Goal: Task Accomplishment & Management: Use online tool/utility

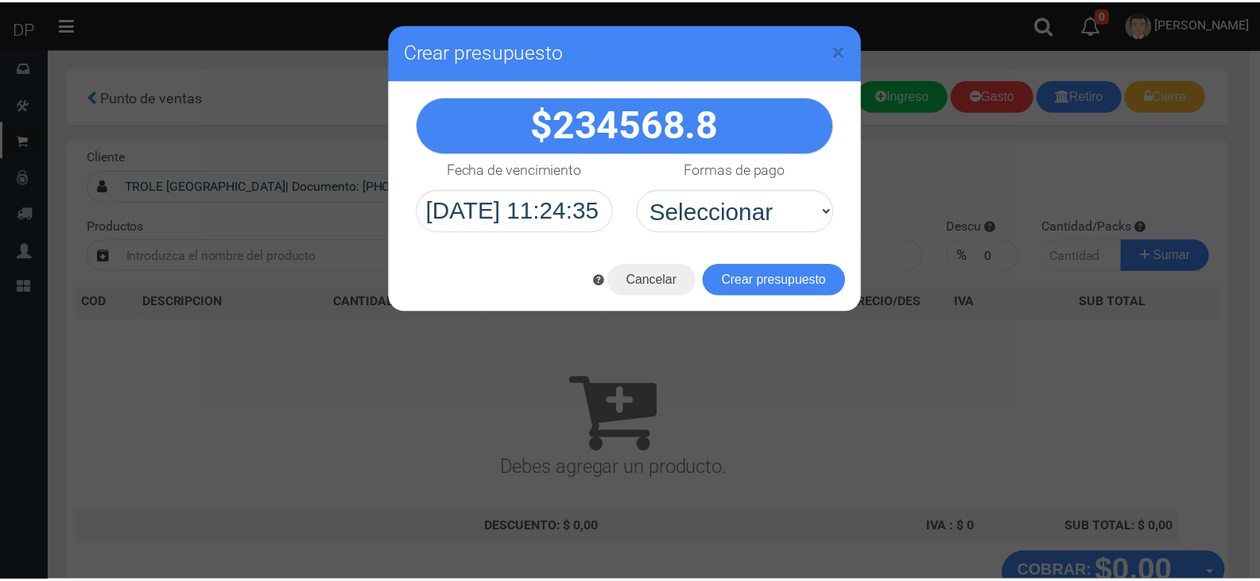
scroll to position [105, 0]
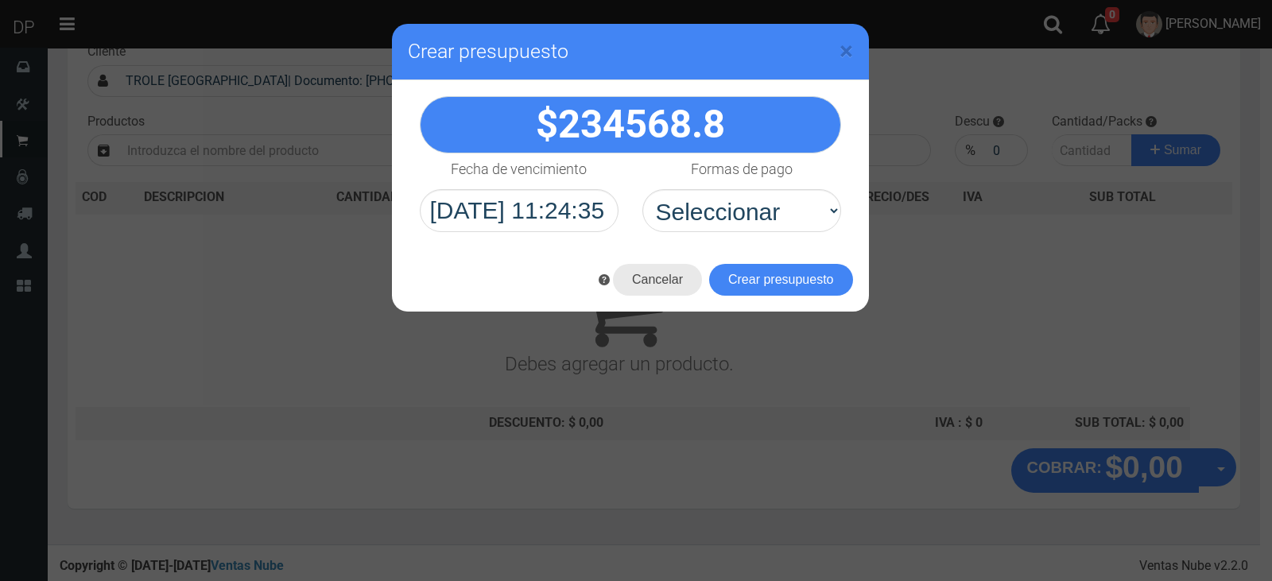
click at [639, 278] on button "Cancelar" at bounding box center [657, 280] width 89 height 32
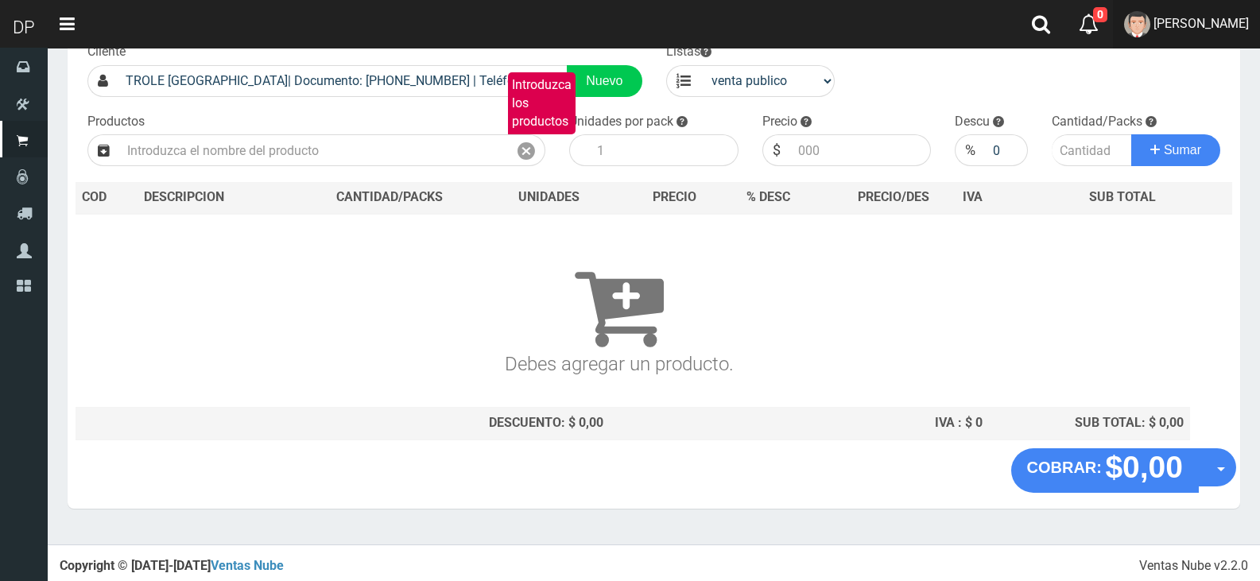
click at [1222, 21] on span "[PERSON_NAME]" at bounding box center [1201, 23] width 95 height 15
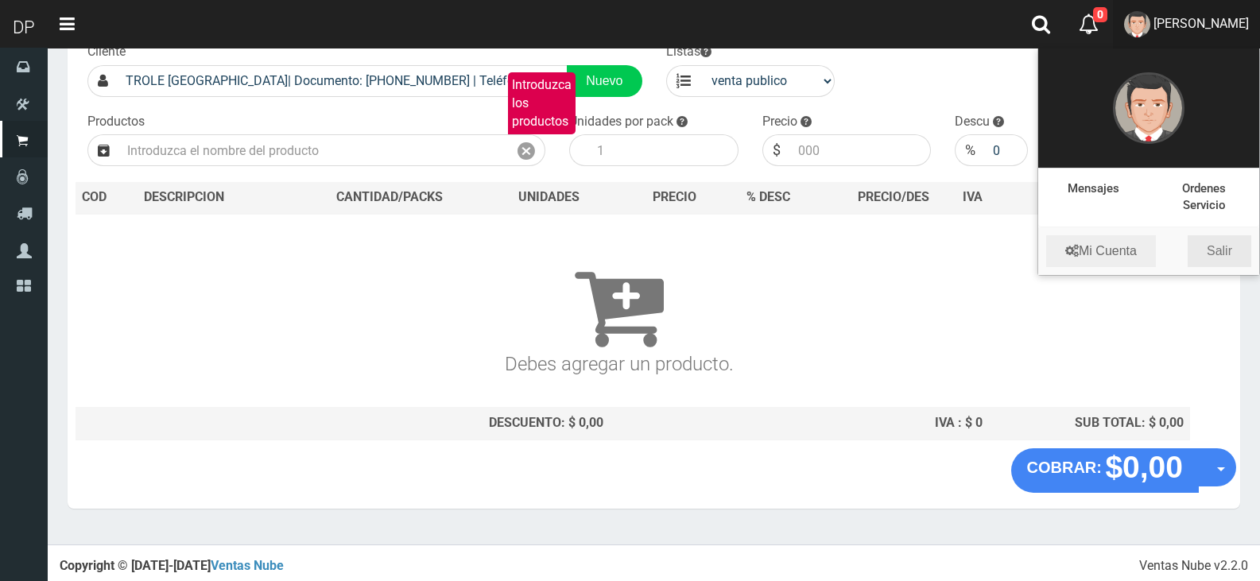
click at [1240, 254] on link "Salir" at bounding box center [1220, 251] width 64 height 32
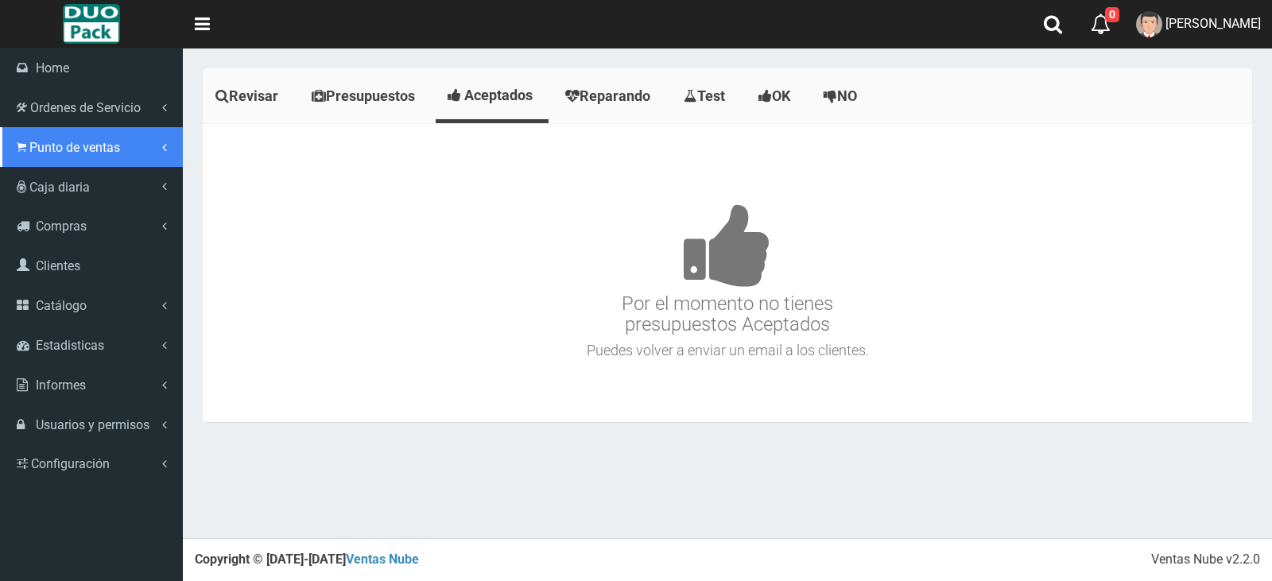
click at [107, 141] on span "Punto de ventas" at bounding box center [74, 147] width 91 height 15
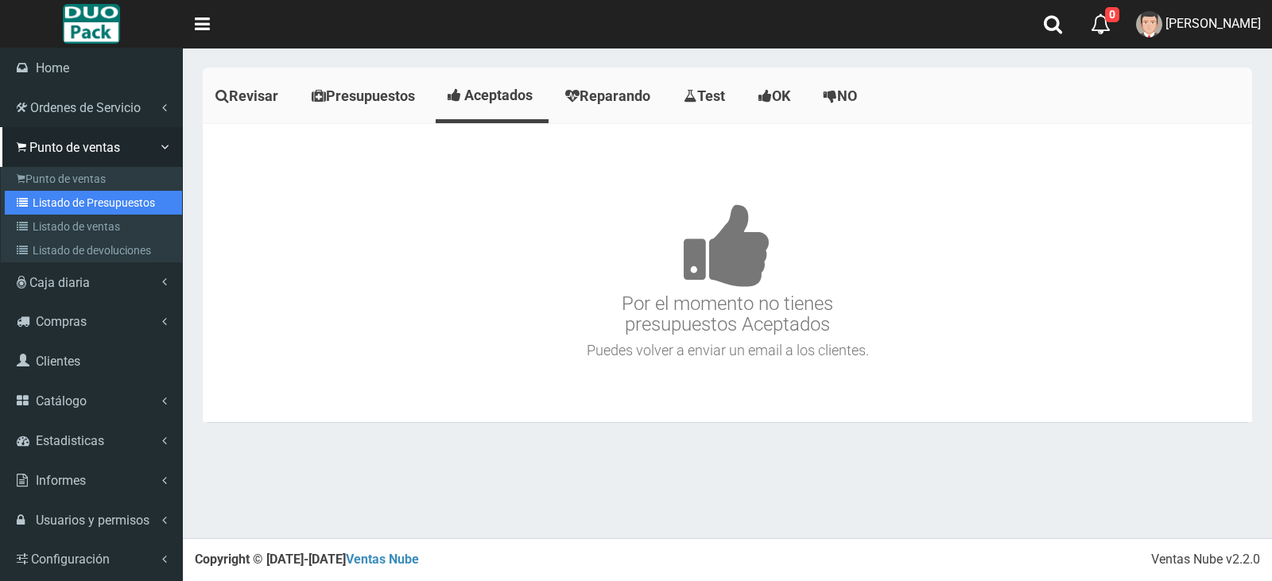
click at [106, 192] on link "Listado de Presupuestos" at bounding box center [93, 203] width 177 height 24
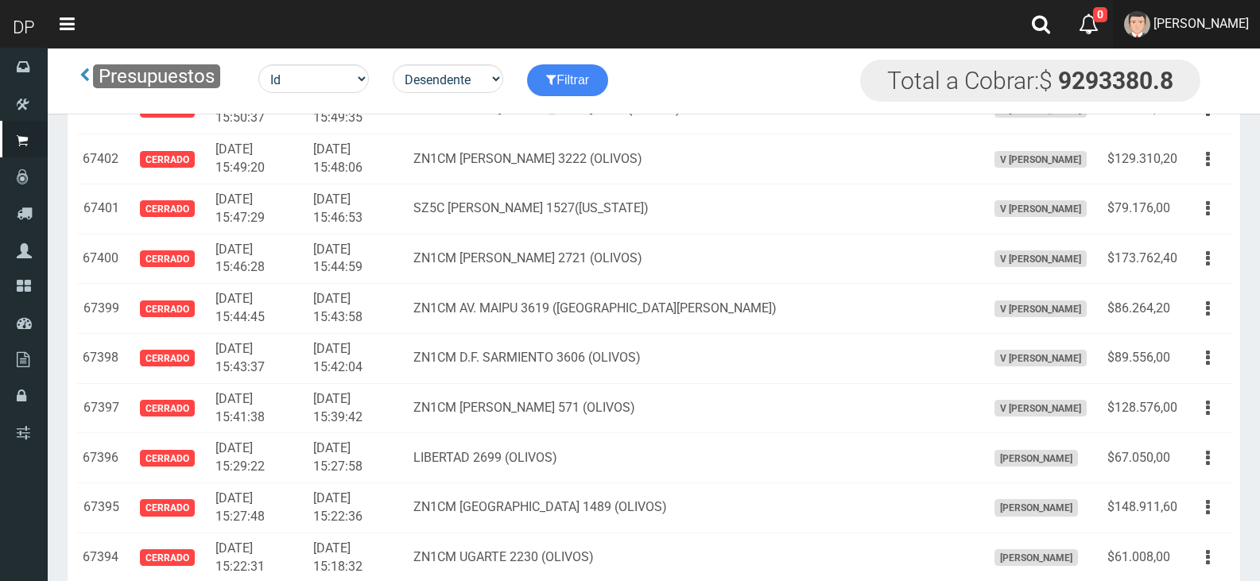
scroll to position [7796, 0]
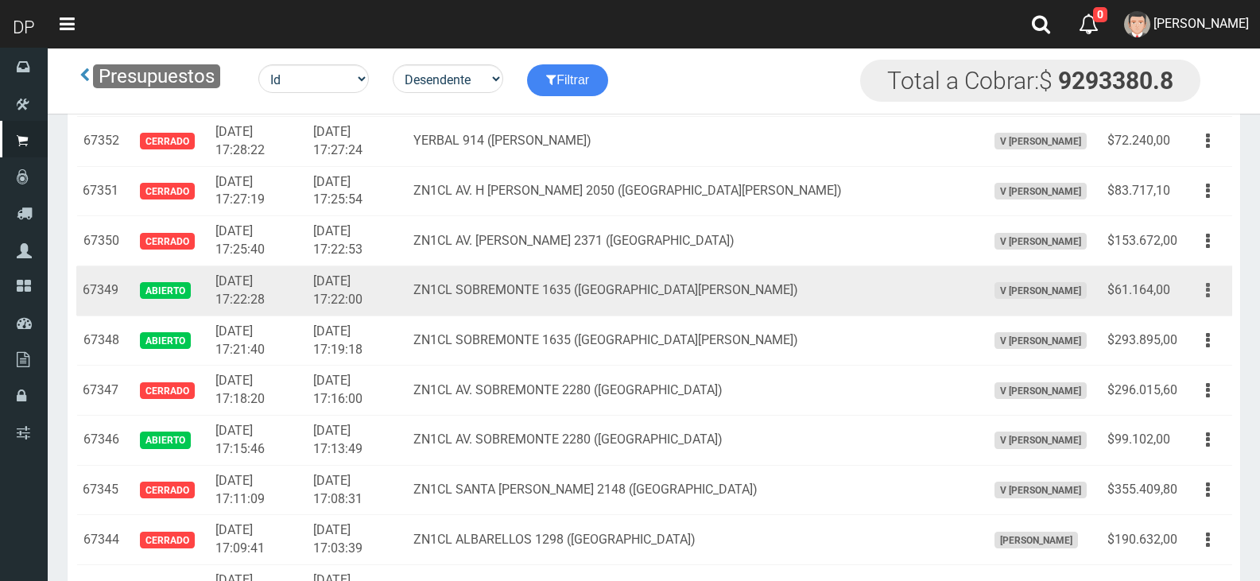
click at [1217, 293] on button "button" at bounding box center [1208, 291] width 36 height 28
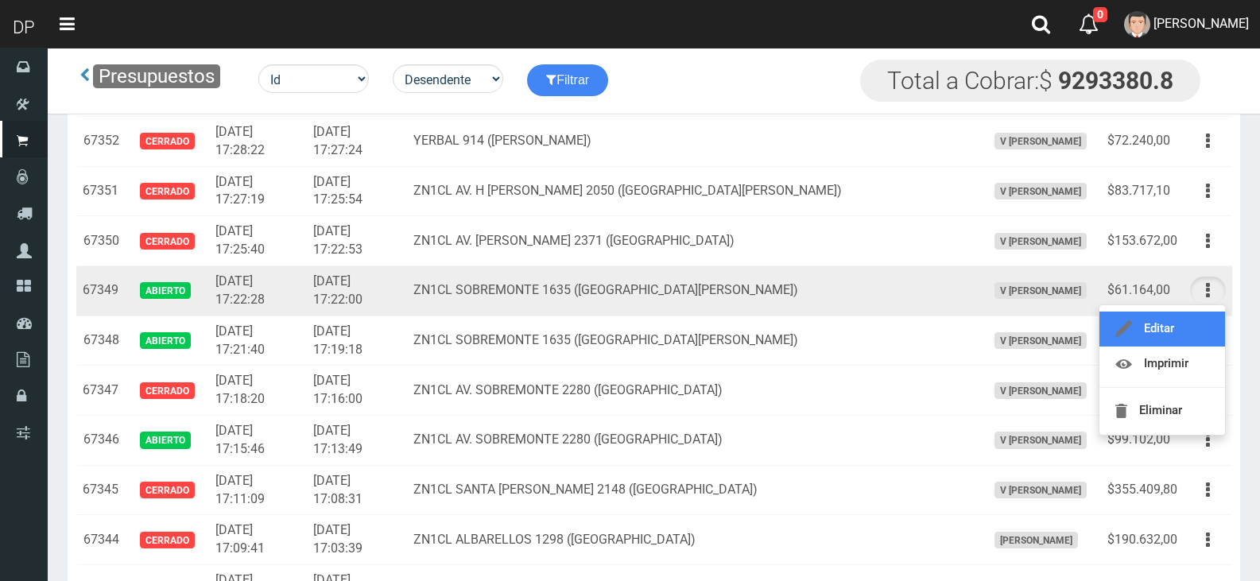
click at [1192, 340] on link "Editar" at bounding box center [1163, 329] width 126 height 35
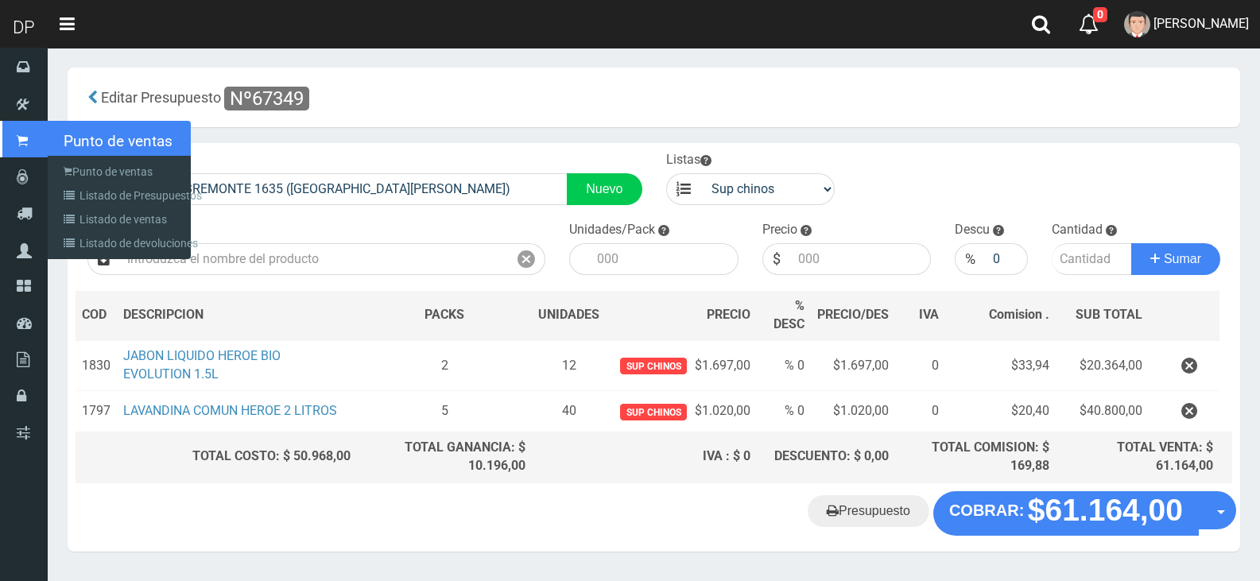
drag, startPoint x: 531, startPoint y: 267, endPoint x: 24, endPoint y: 142, distance: 522.7
click at [24, 142] on icon at bounding box center [22, 141] width 11 height 18
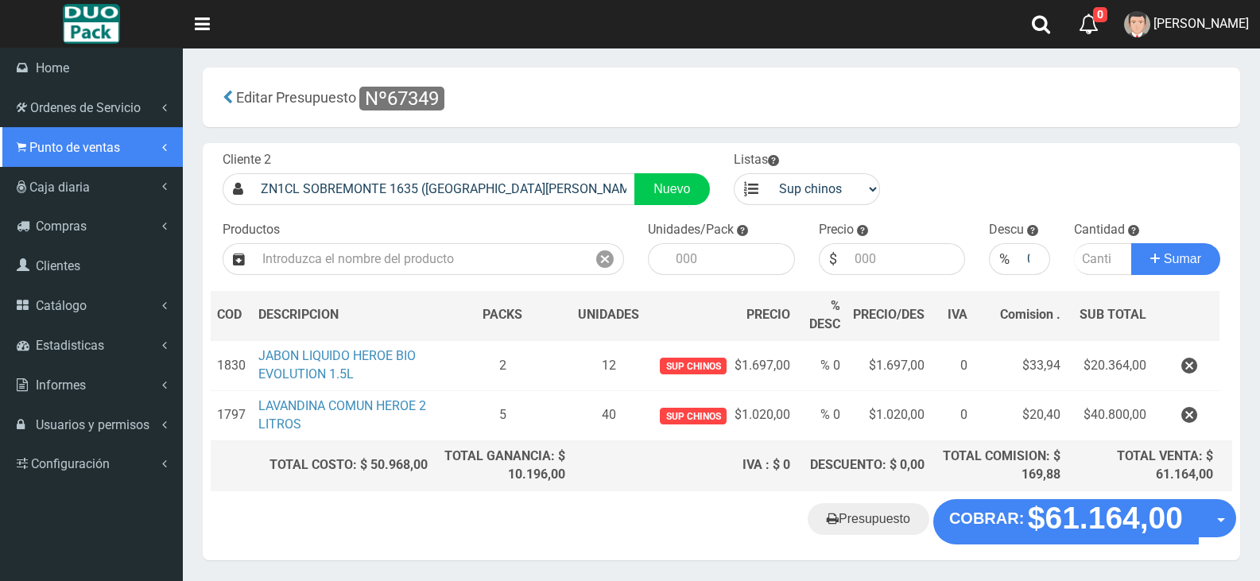
click at [115, 138] on link "Punto de ventas" at bounding box center [91, 147] width 183 height 40
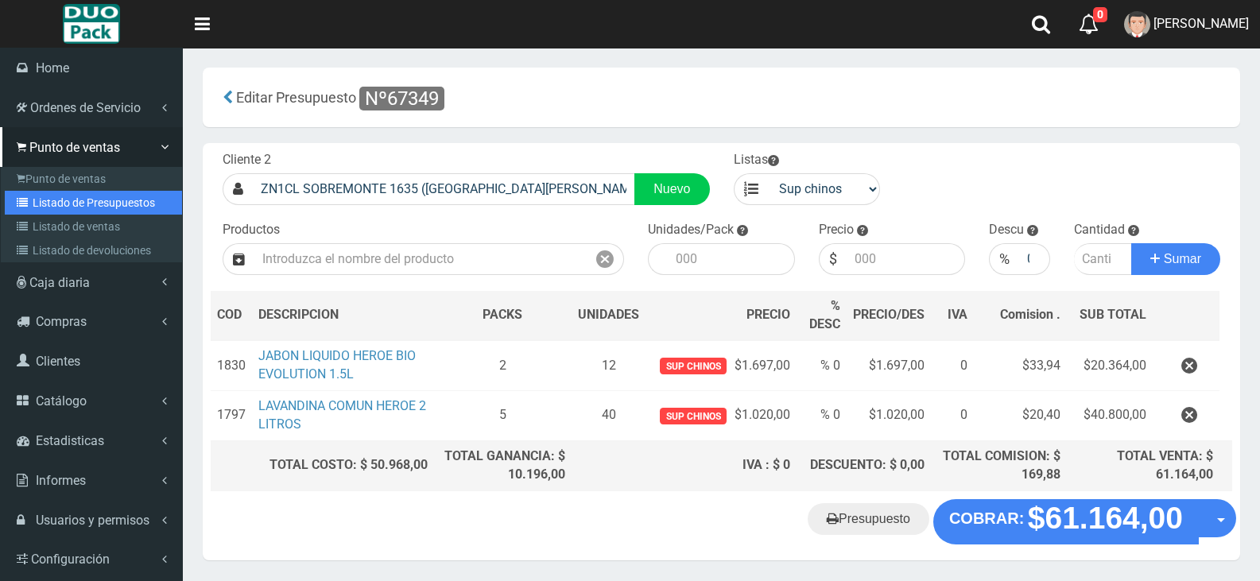
click at [127, 193] on link "Listado de Presupuestos" at bounding box center [93, 203] width 177 height 24
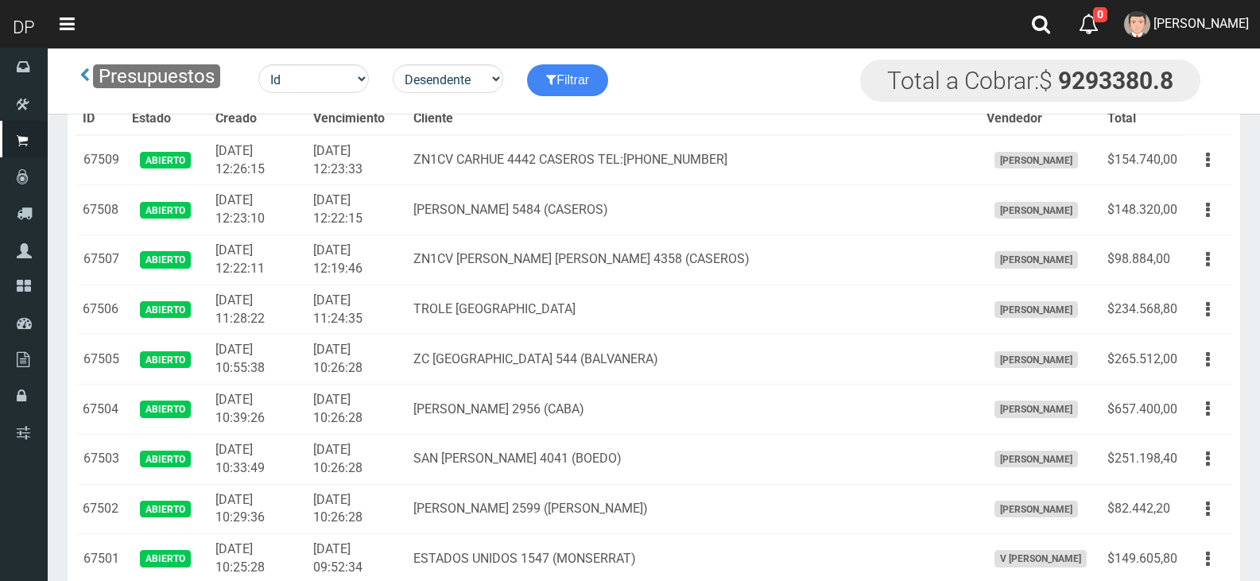
scroll to position [7878, 0]
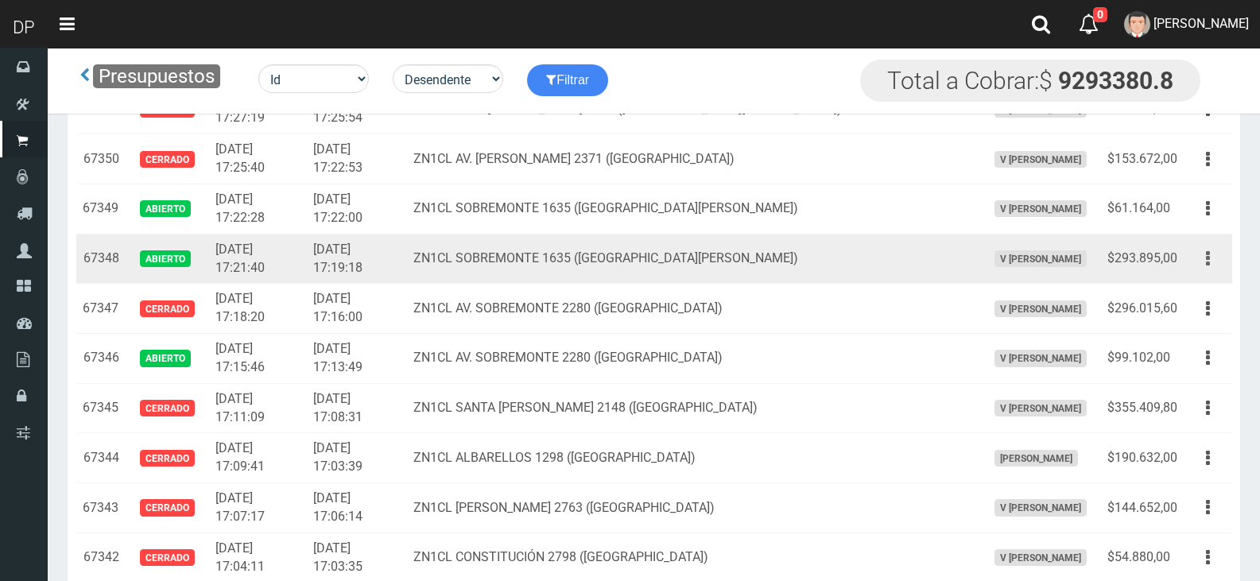
drag, startPoint x: 1214, startPoint y: 254, endPoint x: 1209, endPoint y: 268, distance: 14.6
click at [1217, 255] on button "button" at bounding box center [1208, 259] width 36 height 28
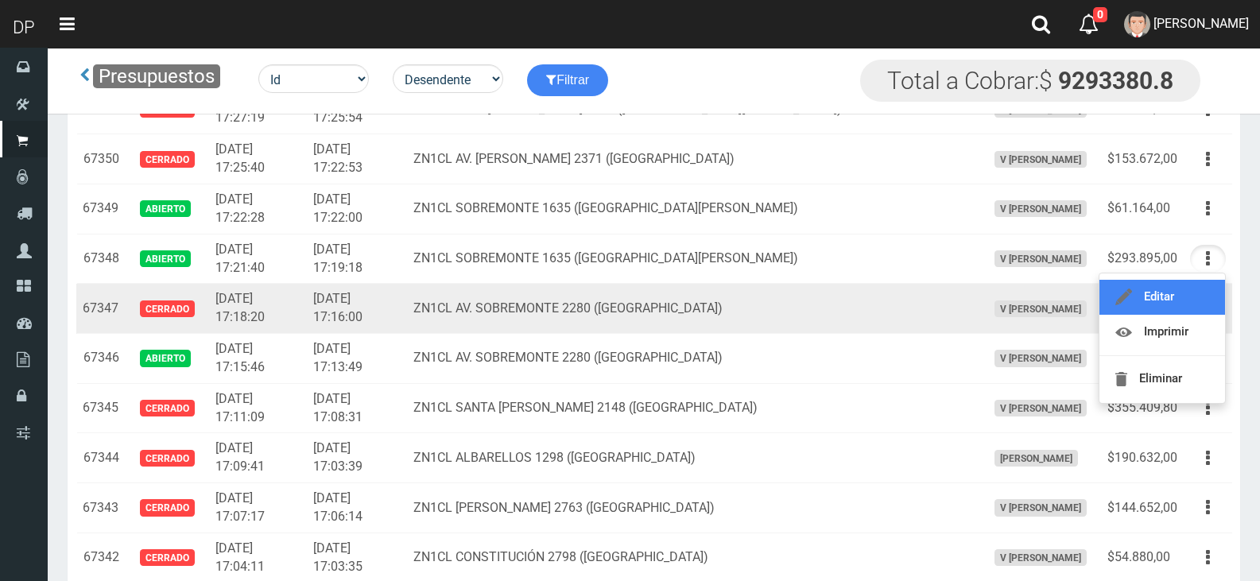
click at [1194, 292] on link "Editar" at bounding box center [1163, 297] width 126 height 35
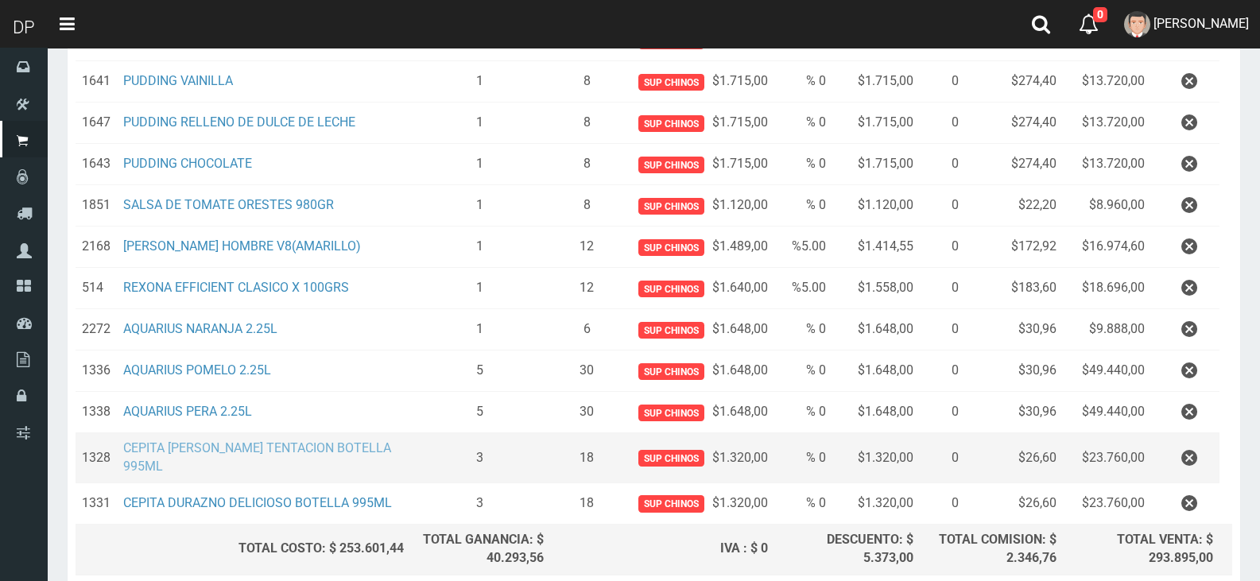
scroll to position [398, 0]
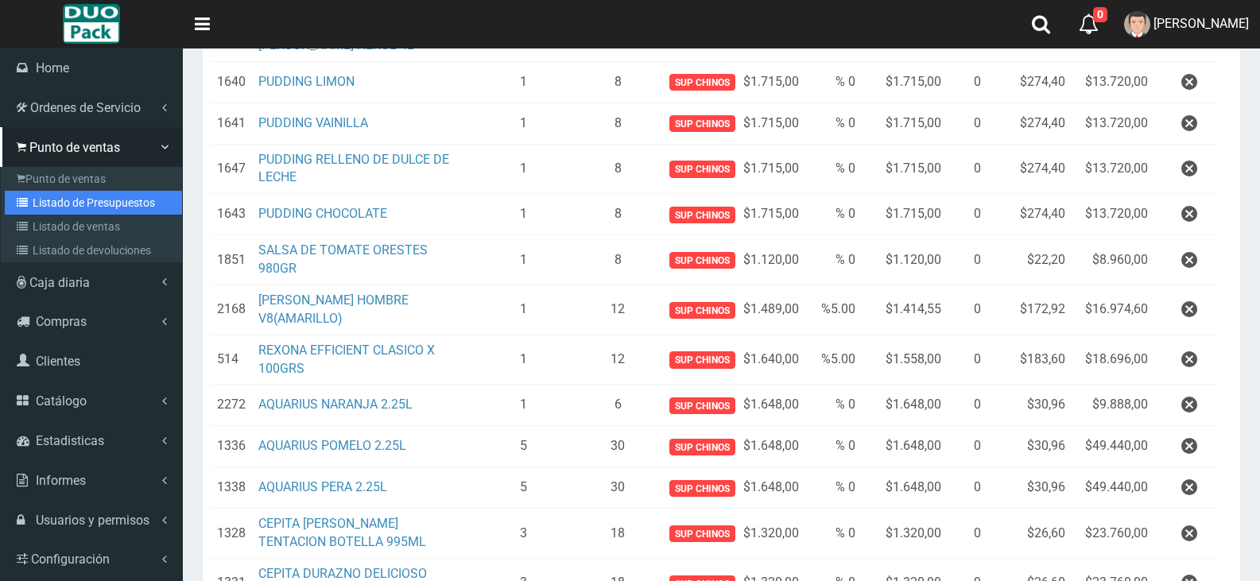
click at [134, 205] on link "Listado de Presupuestos" at bounding box center [93, 203] width 177 height 24
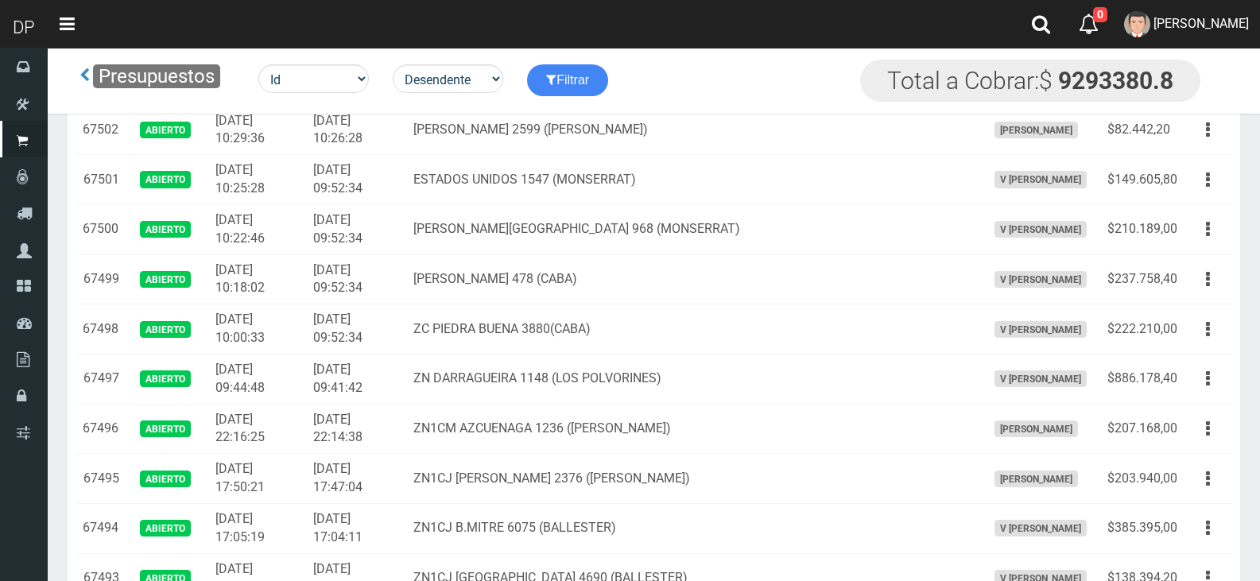
scroll to position [398, 0]
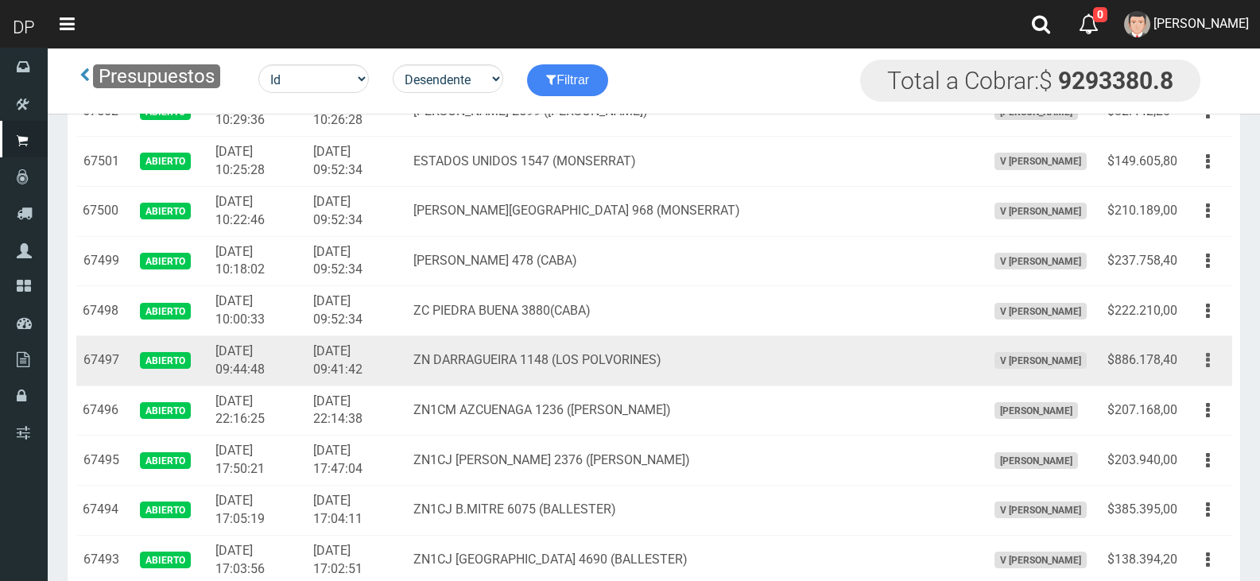
click at [1208, 352] on icon "button" at bounding box center [1208, 361] width 4 height 28
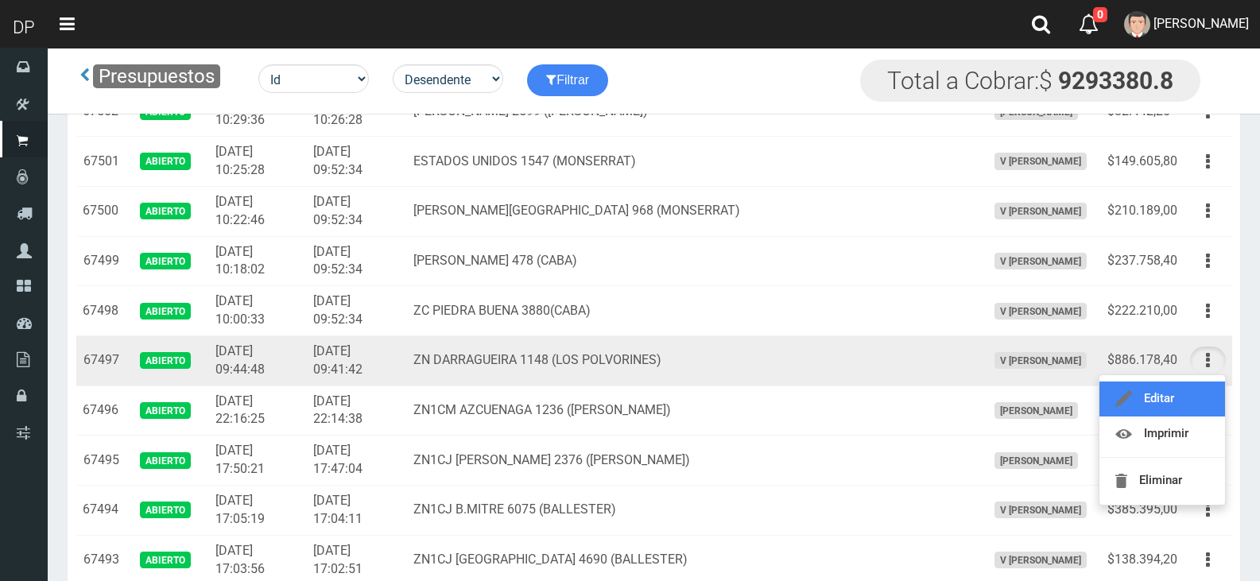
click at [1186, 402] on link "Editar" at bounding box center [1163, 399] width 126 height 35
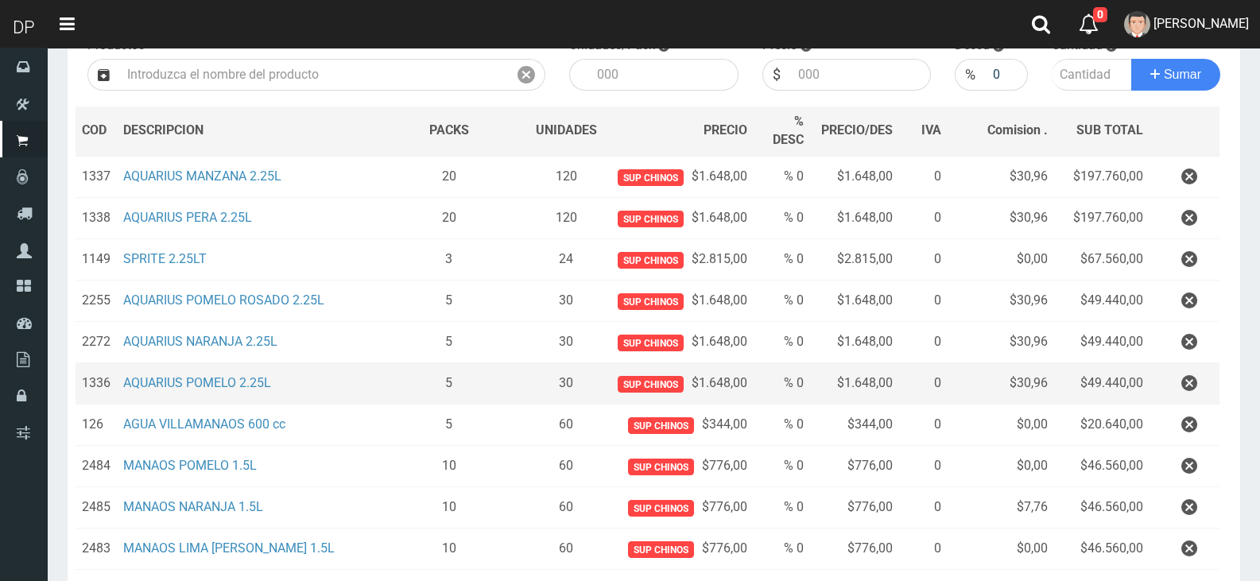
scroll to position [159, 0]
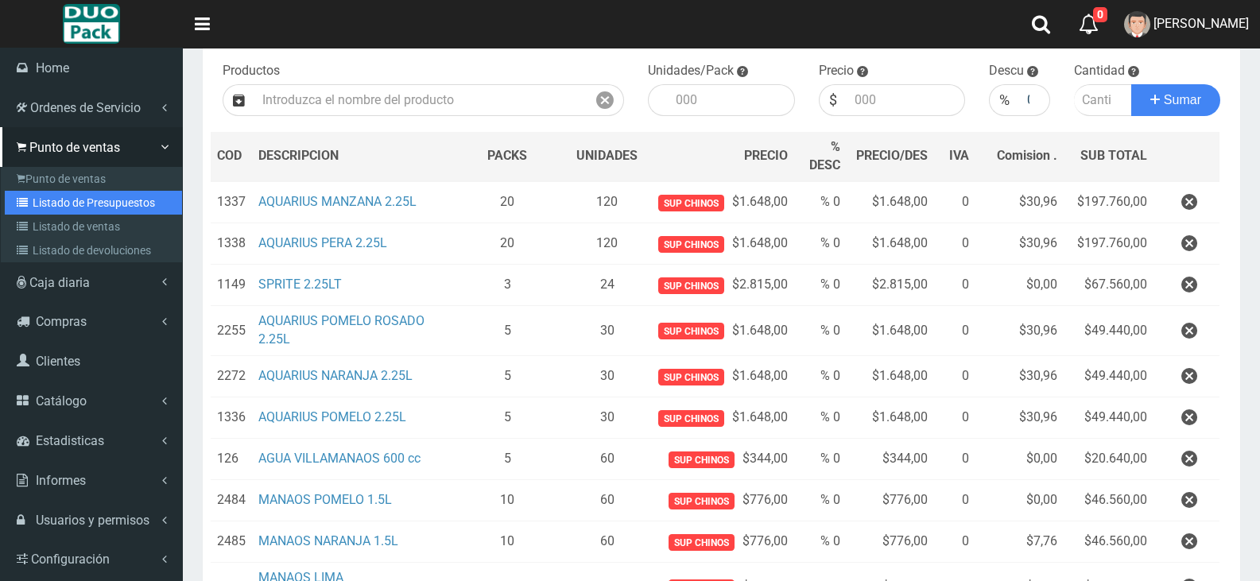
click at [99, 203] on link "Listado de Presupuestos" at bounding box center [93, 203] width 177 height 24
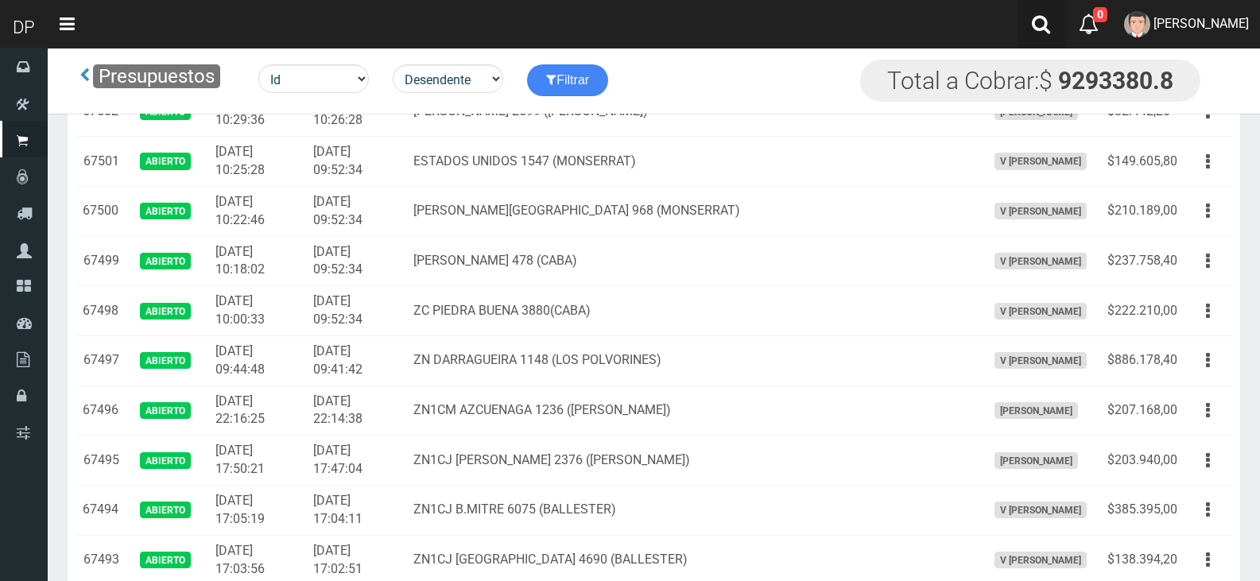
scroll to position [7796, 0]
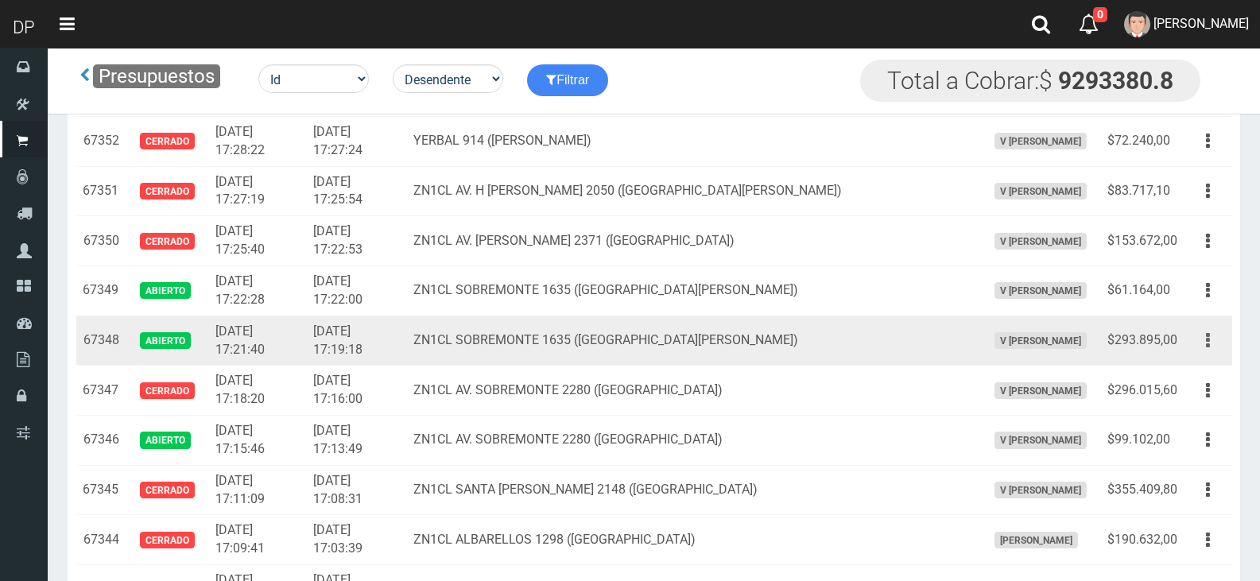
click at [1217, 340] on button "button" at bounding box center [1208, 341] width 36 height 28
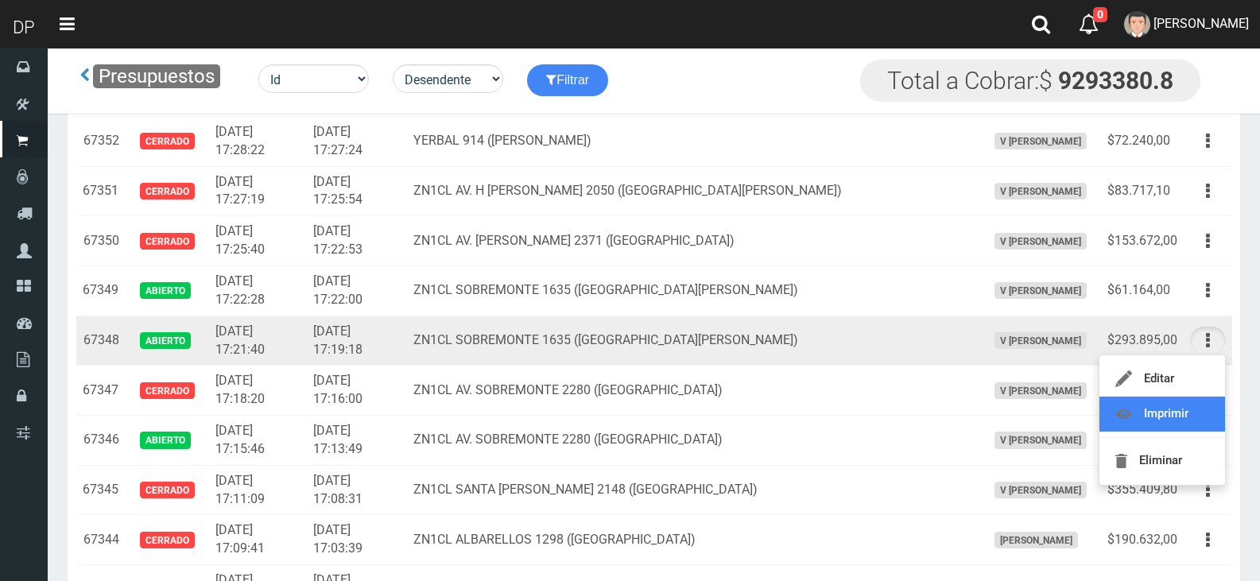
click at [1198, 411] on link "Imprimir" at bounding box center [1163, 414] width 126 height 35
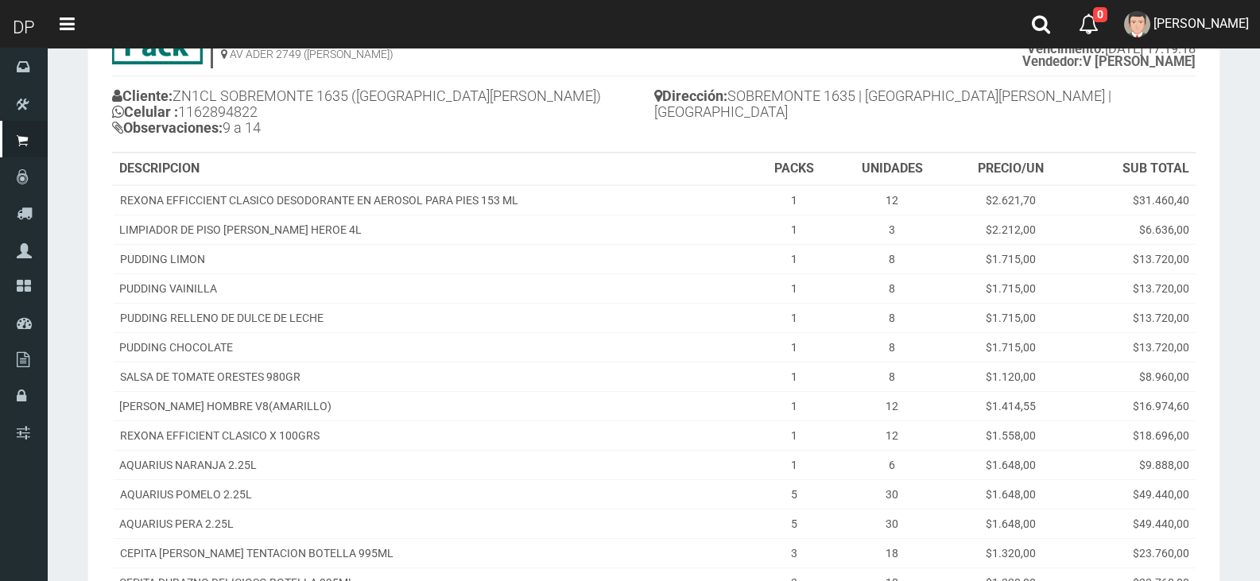
scroll to position [371, 0]
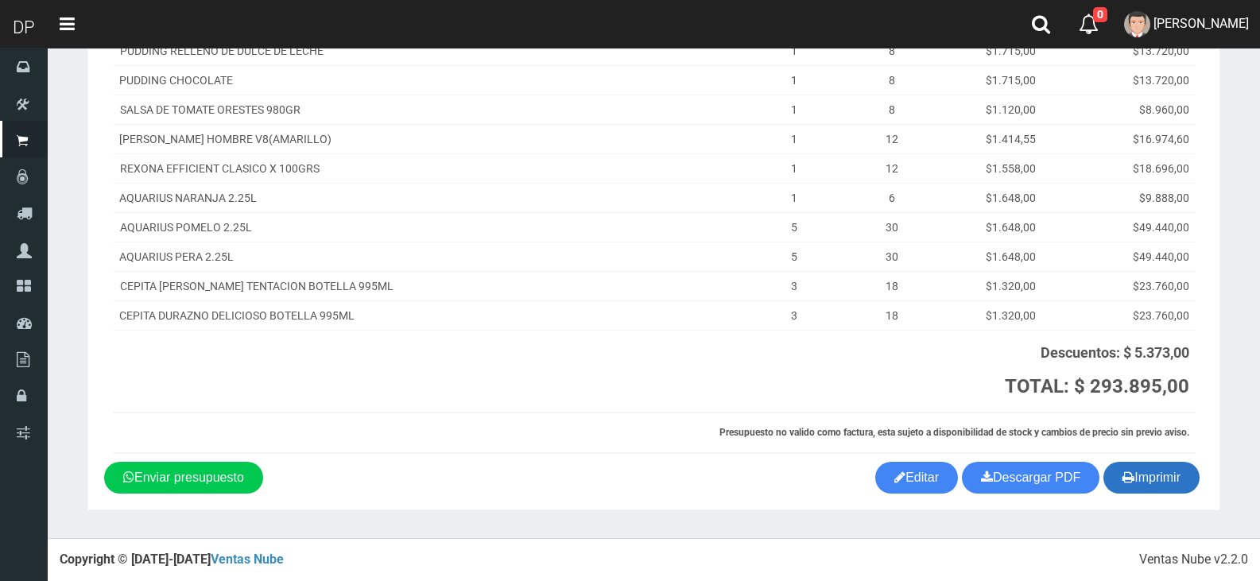
click at [1155, 486] on button "Imprimir" at bounding box center [1152, 478] width 96 height 32
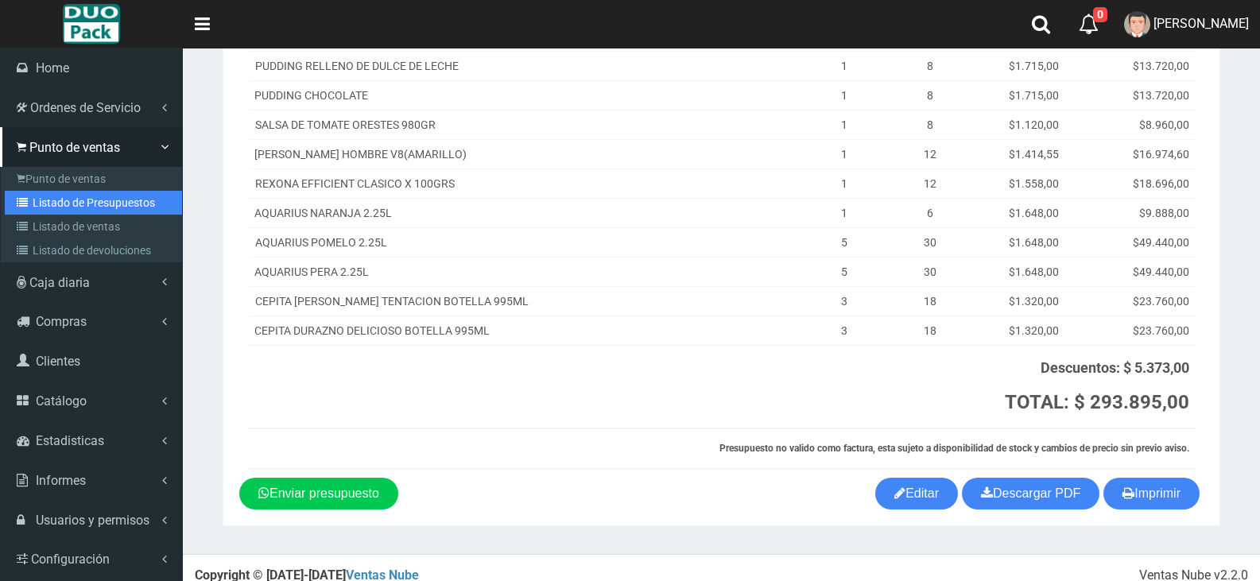
click at [86, 199] on link "Listado de Presupuestos" at bounding box center [93, 203] width 177 height 24
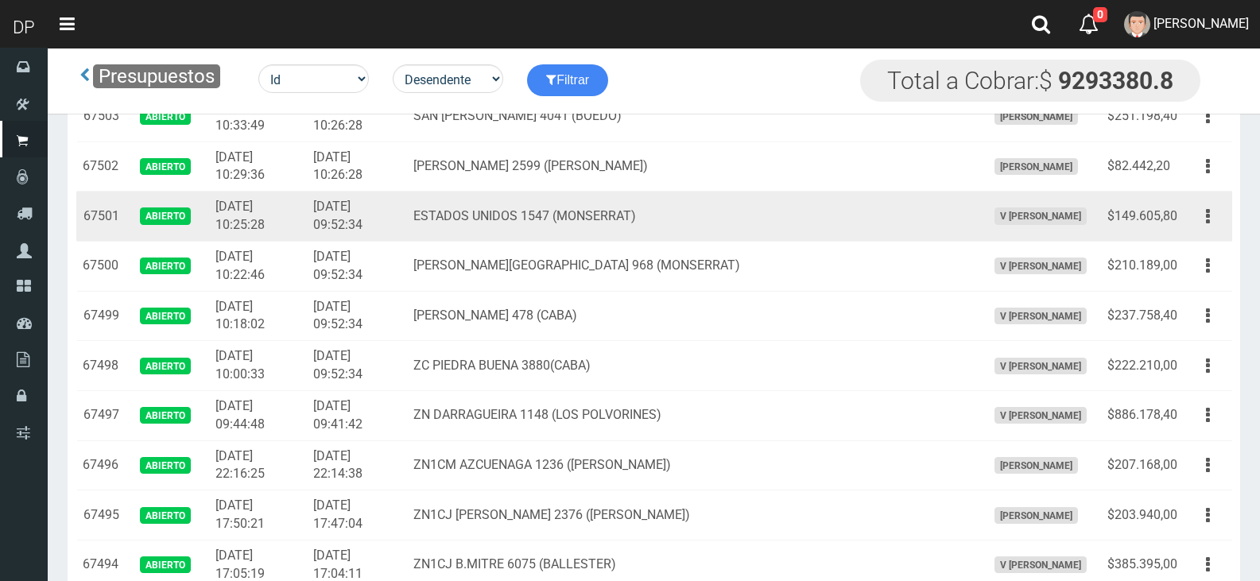
scroll to position [398, 0]
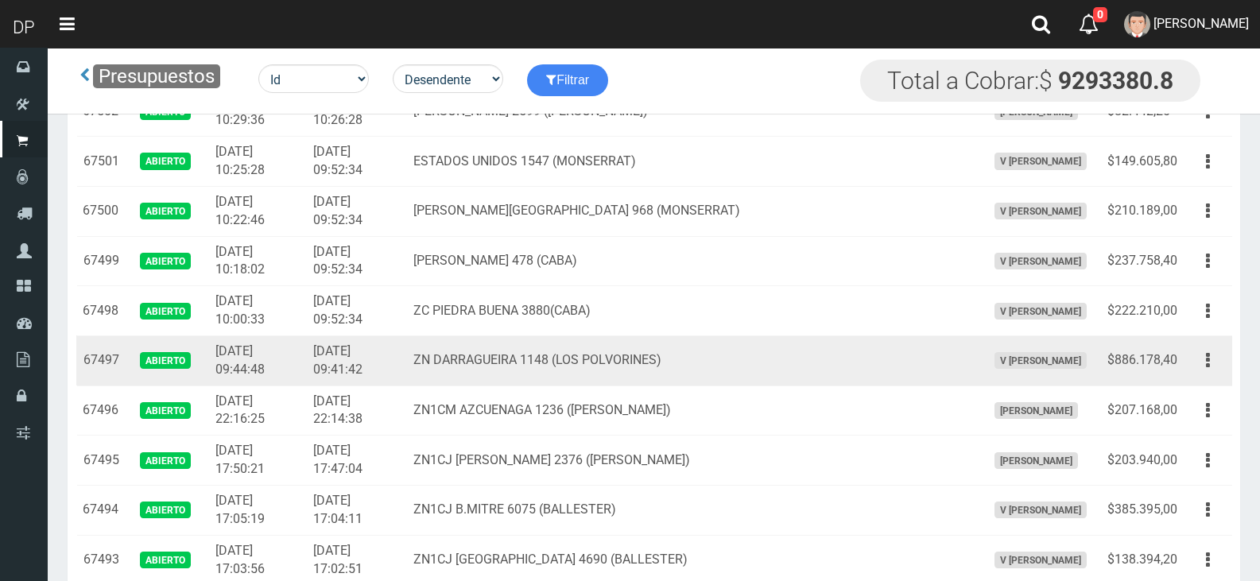
click at [1224, 351] on div "Editar Imprimir Eliminar" at bounding box center [1208, 361] width 36 height 28
click at [1208, 359] on icon "button" at bounding box center [1208, 361] width 4 height 28
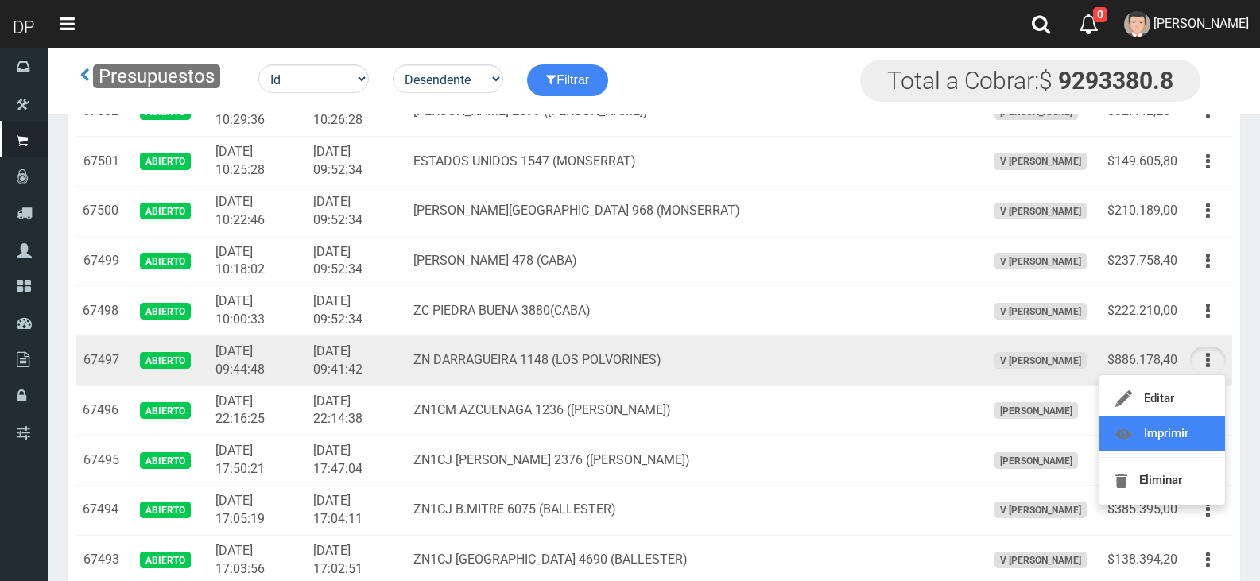
click at [1204, 438] on link "Imprimir" at bounding box center [1163, 434] width 126 height 35
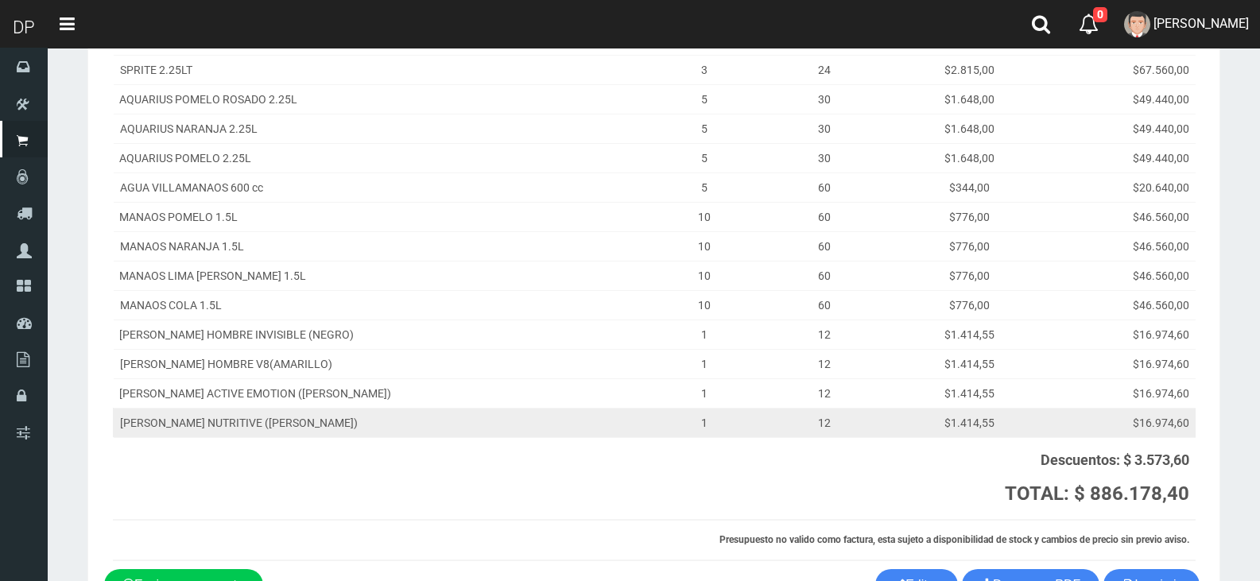
scroll to position [400, 0]
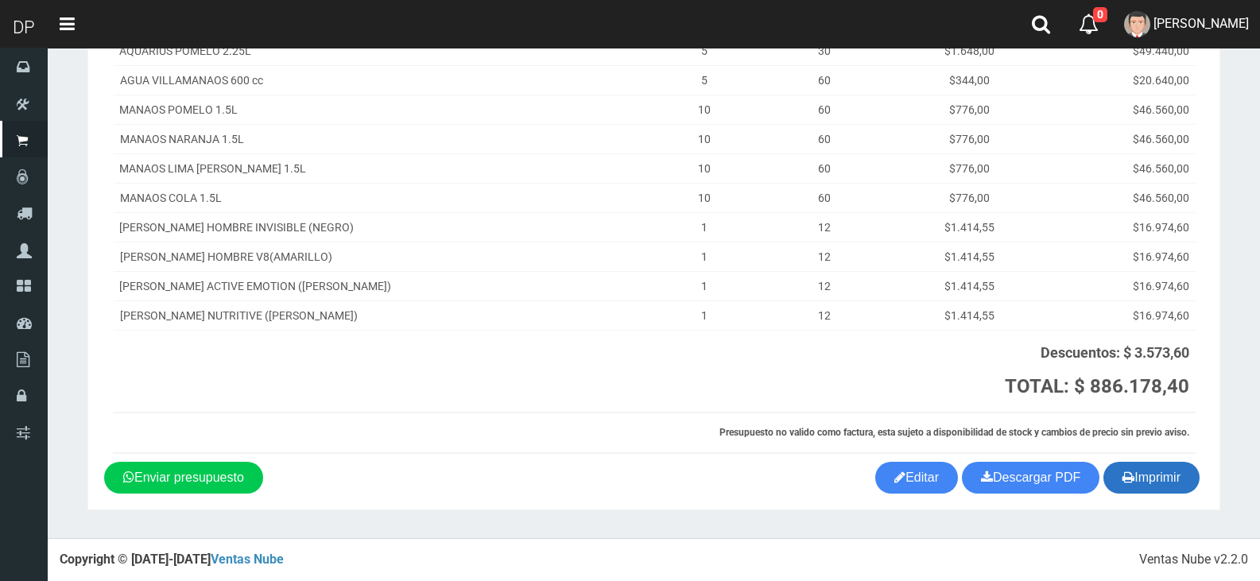
click at [1199, 483] on button "Imprimir" at bounding box center [1152, 478] width 96 height 32
